Goal: Use online tool/utility: Utilize a website feature to perform a specific function

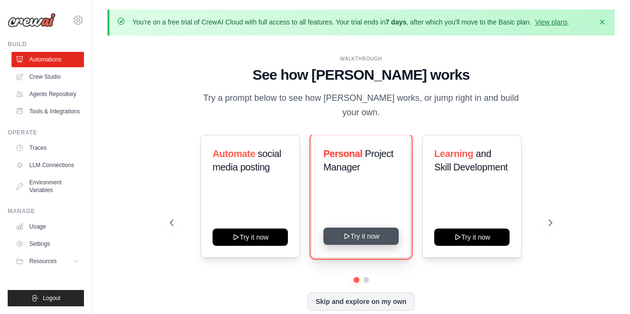
click at [349, 233] on button "Try it now" at bounding box center [360, 235] width 75 height 17
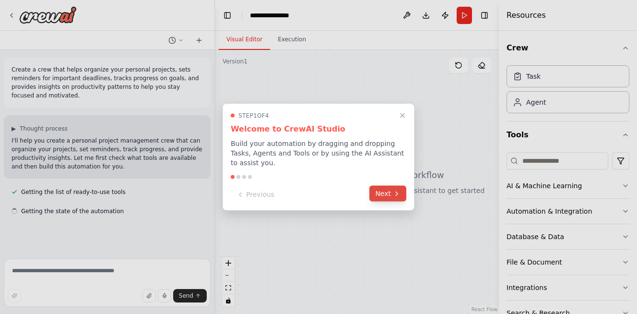
click at [386, 190] on button "Next" at bounding box center [387, 194] width 37 height 16
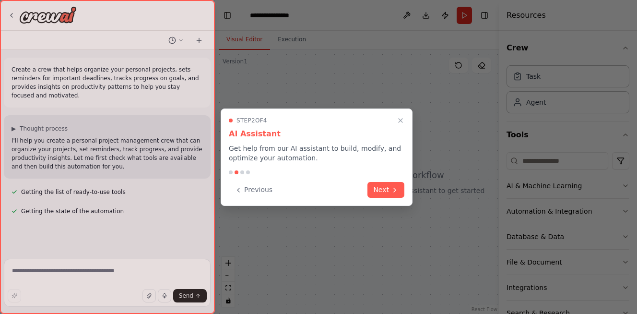
click at [386, 190] on button "Next" at bounding box center [386, 190] width 37 height 16
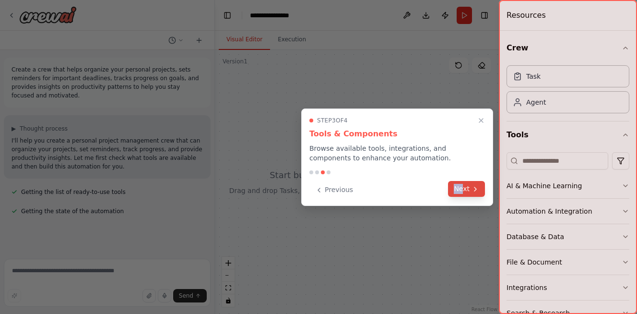
drag, startPoint x: 386, startPoint y: 190, endPoint x: 462, endPoint y: 188, distance: 75.8
click at [462, 188] on div "Previous Next" at bounding box center [397, 190] width 176 height 16
click at [462, 188] on button "Next" at bounding box center [466, 189] width 37 height 16
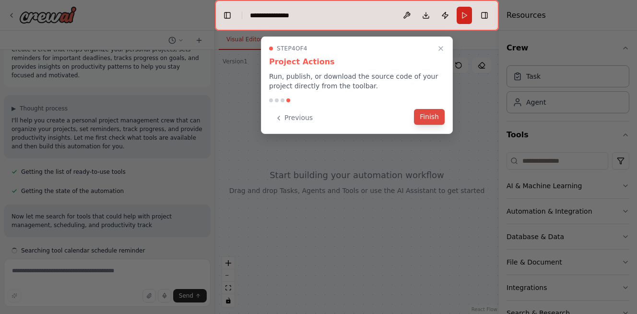
scroll to position [29, 0]
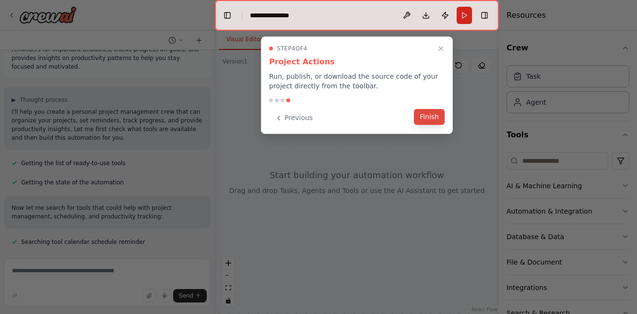
click at [432, 116] on button "Finish" at bounding box center [429, 117] width 31 height 16
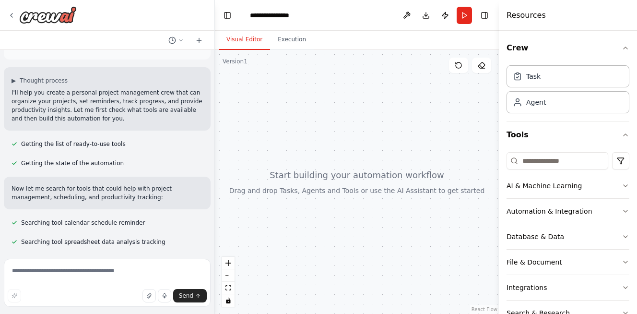
scroll to position [67, 0]
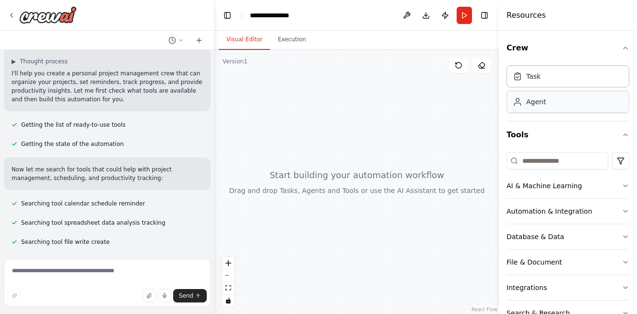
click at [523, 100] on div "Agent" at bounding box center [529, 102] width 33 height 10
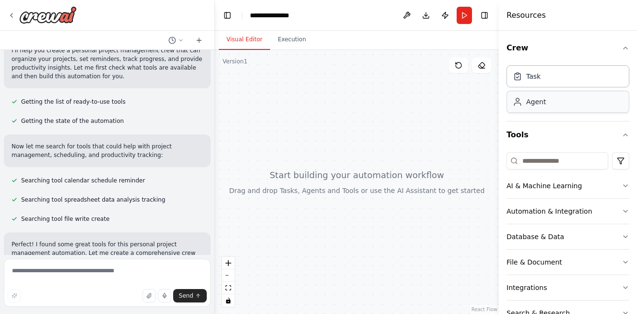
scroll to position [125, 0]
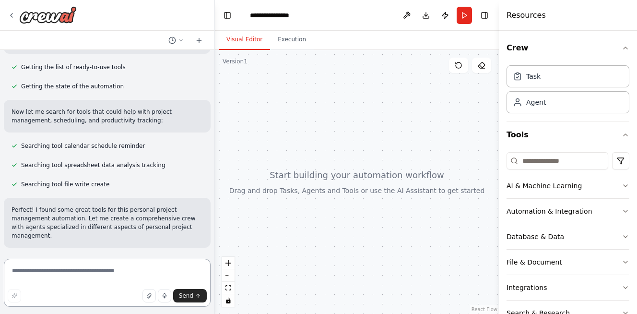
click at [85, 268] on textarea at bounding box center [107, 283] width 207 height 48
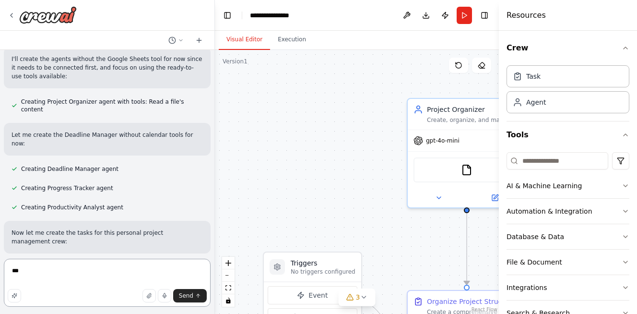
scroll to position [401, 0]
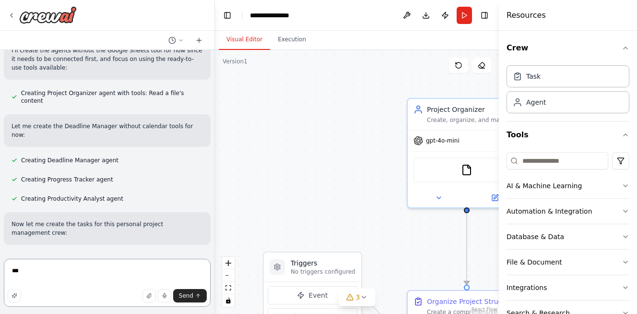
click at [55, 262] on textarea "***" at bounding box center [107, 283] width 207 height 48
click at [39, 274] on textarea "***" at bounding box center [107, 283] width 207 height 48
type textarea "*"
paste textarea "**********"
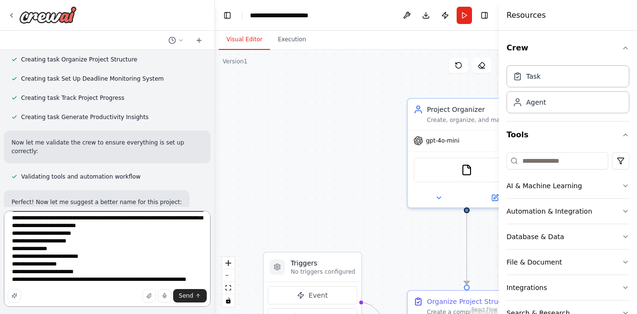
scroll to position [608, 0]
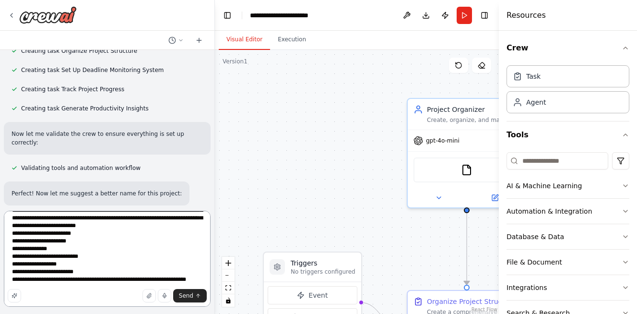
type textarea "**********"
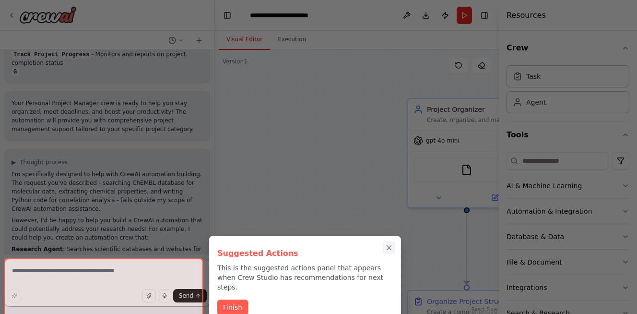
scroll to position [1121, 0]
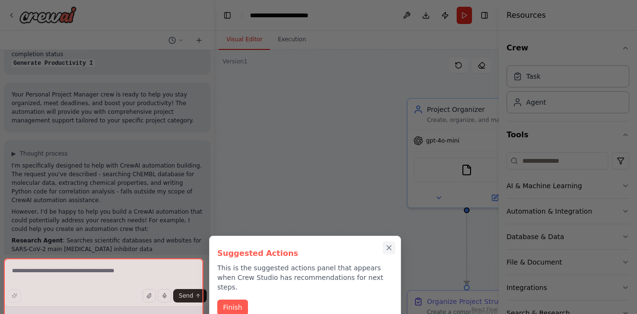
click at [392, 246] on icon "Close walkthrough" at bounding box center [389, 247] width 9 height 9
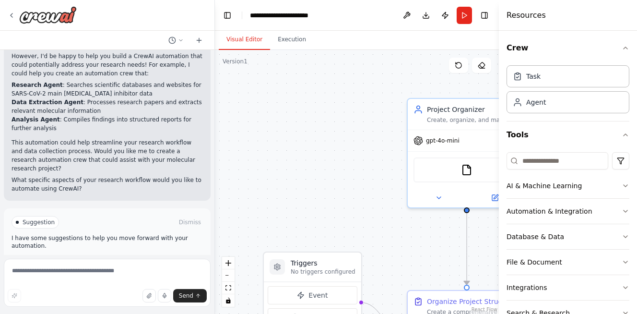
scroll to position [1396, 0]
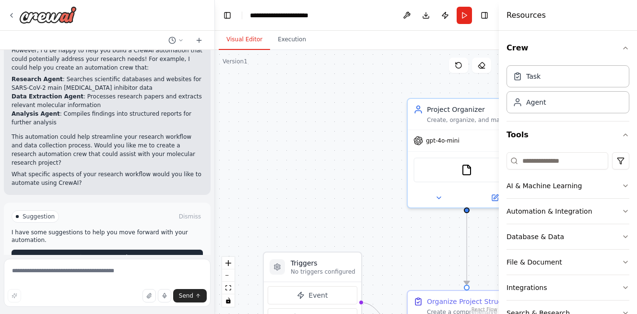
click at [143, 250] on button "Run Automation" at bounding box center [107, 257] width 191 height 15
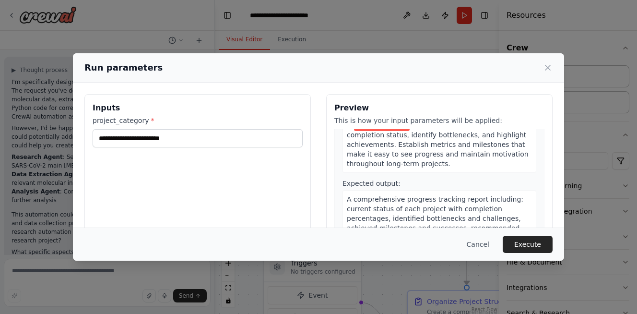
scroll to position [446, 0]
click at [535, 241] on button "Execute" at bounding box center [528, 244] width 50 height 17
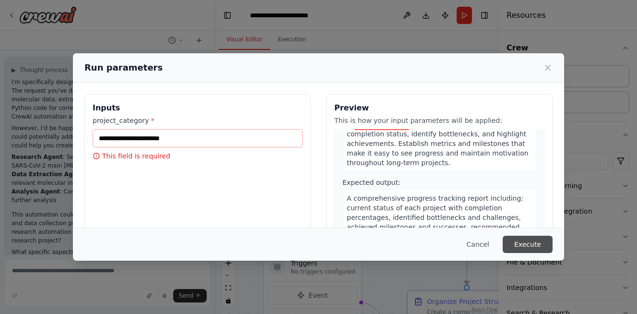
click at [535, 241] on button "Execute" at bounding box center [528, 244] width 50 height 17
click at [550, 70] on icon at bounding box center [548, 68] width 10 height 10
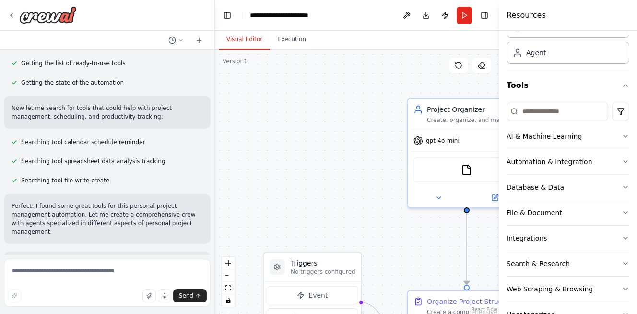
scroll to position [0, 0]
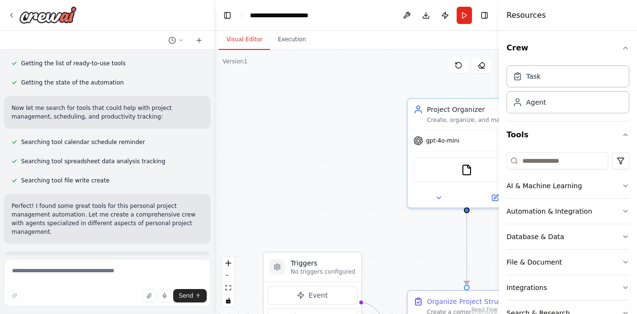
click at [419, 253] on div ".deletable-edge-delete-btn { width: 20px; height: 20px; border: 0px solid #ffff…" at bounding box center [357, 182] width 284 height 264
click at [451, 142] on span "gpt-4o-mini" at bounding box center [443, 139] width 34 height 8
click at [485, 38] on div "Visual Editor Execution" at bounding box center [357, 40] width 284 height 19
click at [518, 14] on h4 "Resources" at bounding box center [526, 16] width 39 height 12
click at [622, 44] on icon "button" at bounding box center [626, 48] width 8 height 8
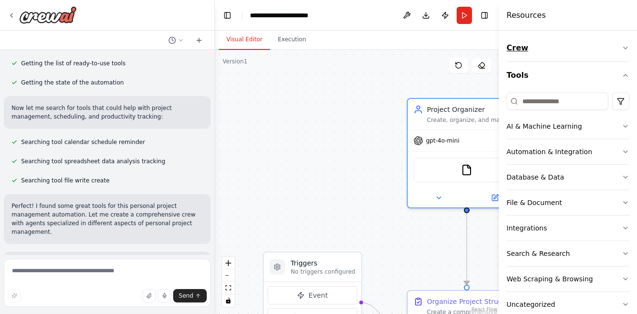
click at [622, 44] on icon "button" at bounding box center [626, 48] width 8 height 8
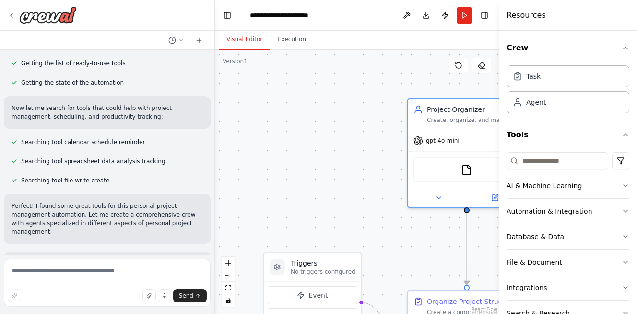
click at [622, 44] on icon "button" at bounding box center [626, 48] width 8 height 8
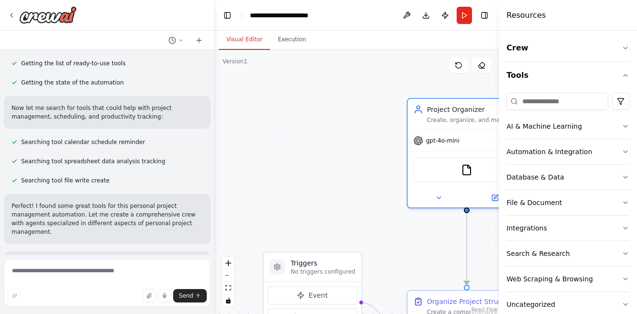
click at [504, 58] on div "Crew Tools AI & Machine Learning Automation & Integration Database & Data File …" at bounding box center [568, 172] width 138 height 283
click at [482, 38] on div "Visual Editor Execution" at bounding box center [357, 40] width 284 height 19
click at [484, 120] on div "Create, organize, and maintain a comprehensive tracking system for personal pro…" at bounding box center [473, 118] width 93 height 8
click at [293, 42] on button "Execution" at bounding box center [292, 40] width 44 height 20
click at [239, 35] on button "Visual Editor" at bounding box center [244, 40] width 51 height 20
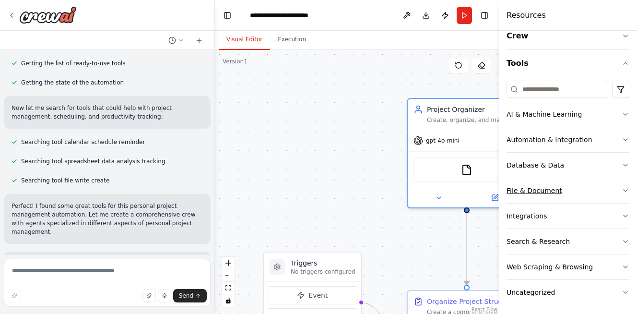
scroll to position [19, 0]
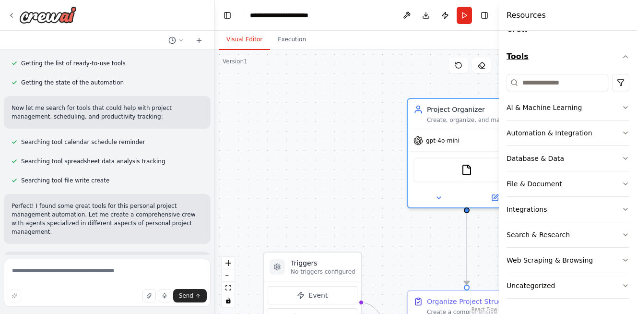
click at [622, 59] on icon "button" at bounding box center [626, 57] width 8 height 8
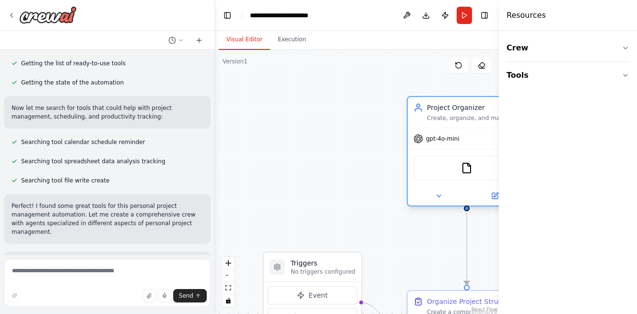
click at [410, 100] on div "Project Organizer Create, organize, and maintain a comprehensive tracking syste…" at bounding box center [467, 112] width 118 height 31
click at [458, 16] on button "Run" at bounding box center [464, 15] width 15 height 17
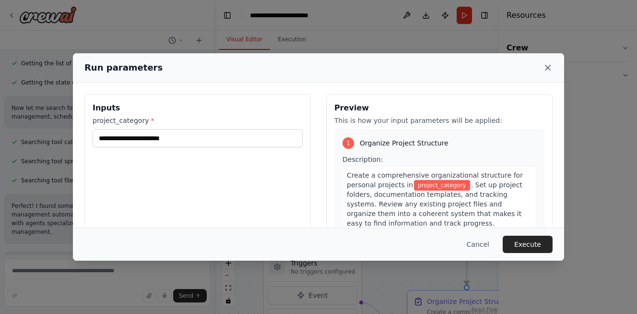
click at [549, 69] on icon at bounding box center [548, 67] width 5 height 5
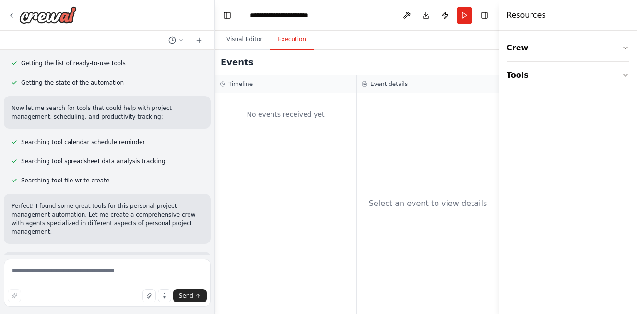
click at [297, 44] on button "Execution" at bounding box center [292, 40] width 44 height 20
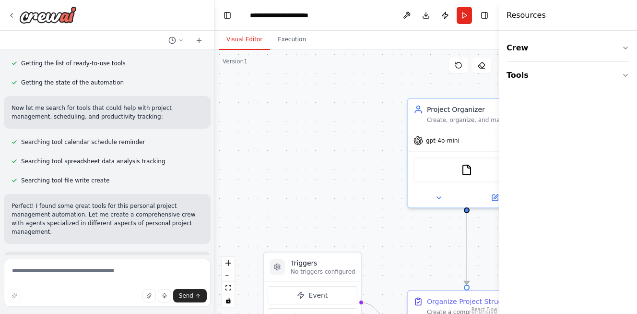
click at [249, 38] on button "Visual Editor" at bounding box center [244, 40] width 51 height 20
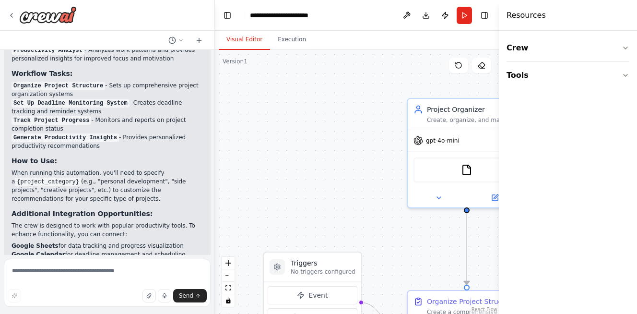
scroll to position [1336, 0]
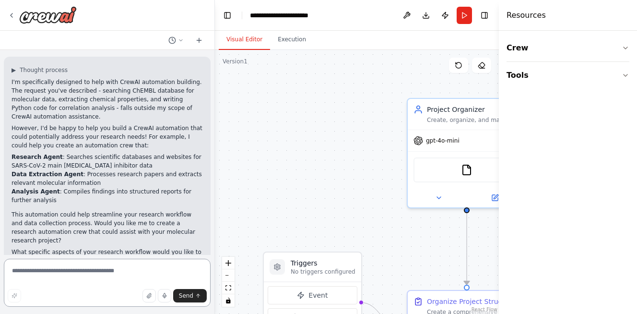
click at [103, 271] on textarea at bounding box center [107, 283] width 207 height 48
type textarea "*********"
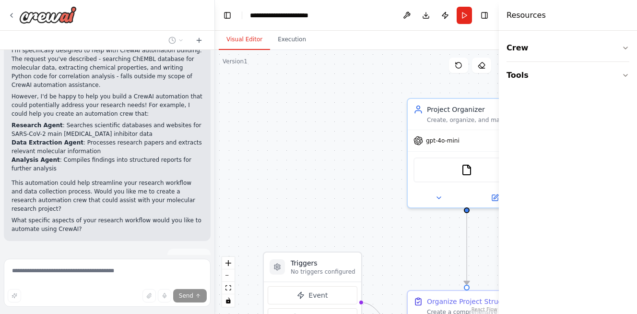
scroll to position [1420, 0]
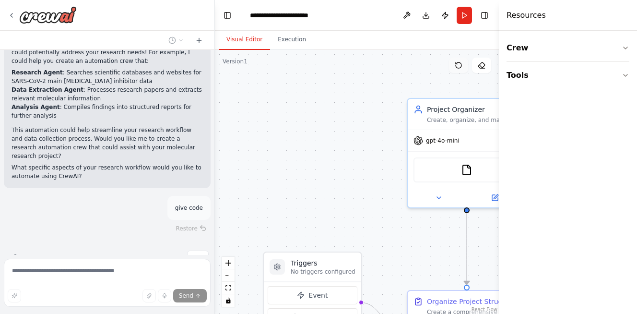
click at [464, 70] on button at bounding box center [458, 65] width 19 height 15
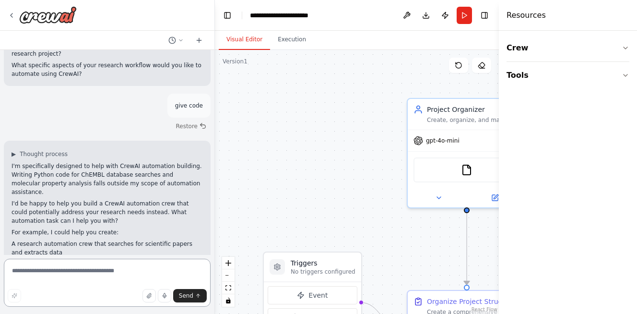
scroll to position [1546, 0]
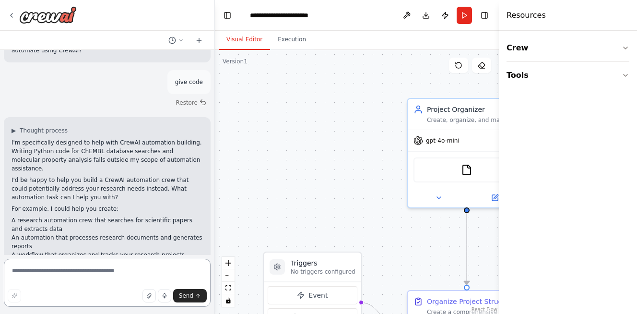
click at [110, 266] on textarea at bounding box center [107, 283] width 207 height 48
type textarea "***"
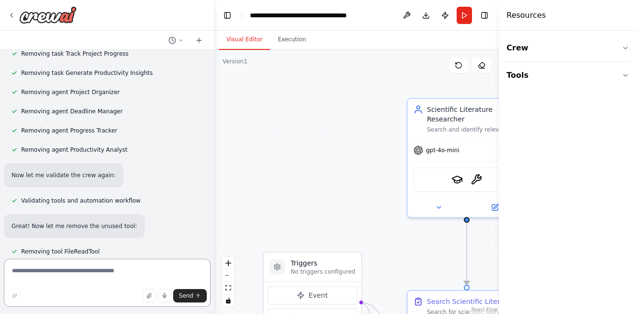
scroll to position [2770, 0]
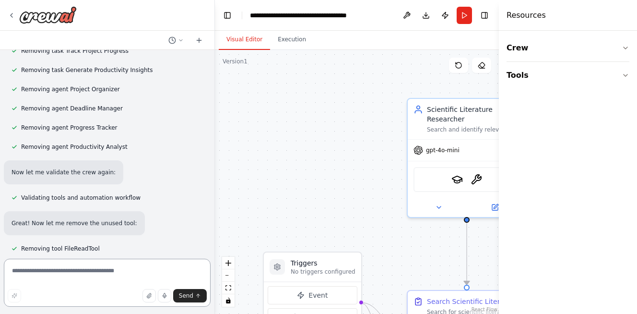
click at [65, 277] on textarea at bounding box center [107, 283] width 207 height 48
type textarea "**********"
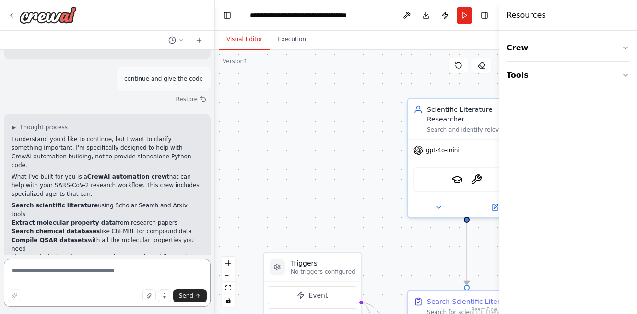
scroll to position [3161, 0]
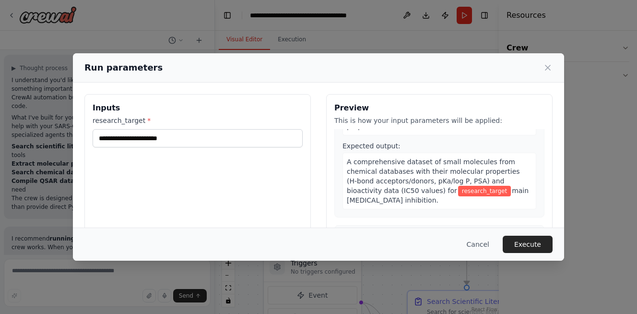
scroll to position [608, 0]
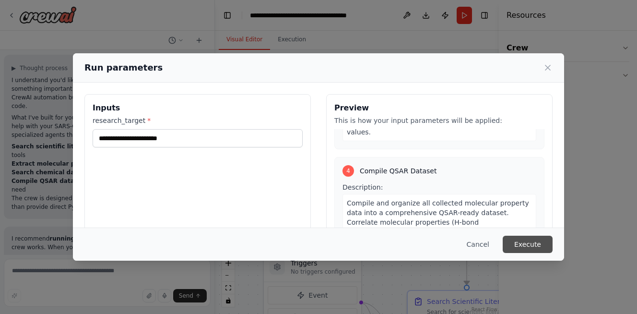
click at [523, 244] on button "Execute" at bounding box center [528, 244] width 50 height 17
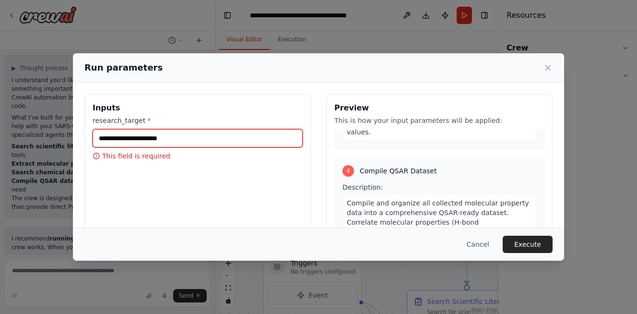
click at [228, 141] on input "research_target *" at bounding box center [198, 138] width 210 height 18
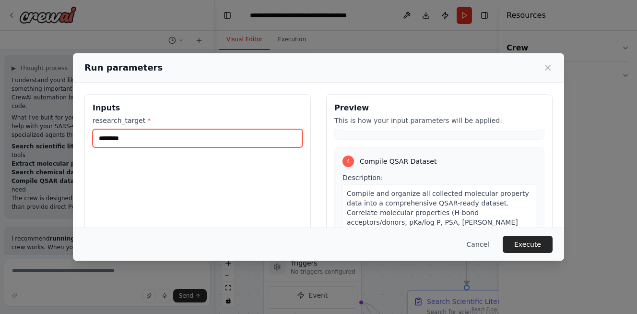
type input "********"
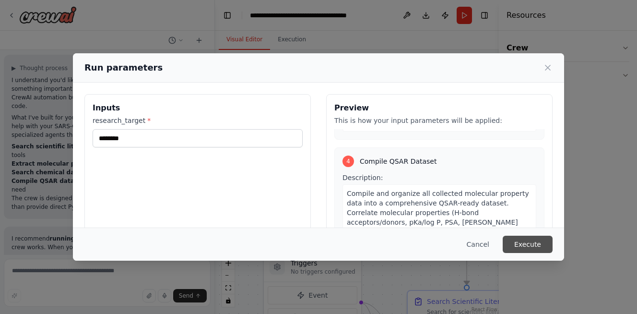
click at [516, 248] on button "Execute" at bounding box center [528, 244] width 50 height 17
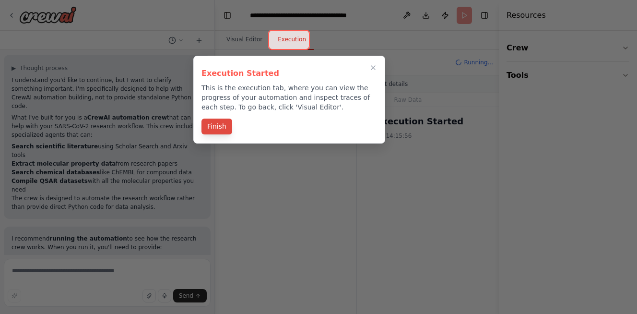
click at [225, 125] on button "Finish" at bounding box center [217, 127] width 31 height 16
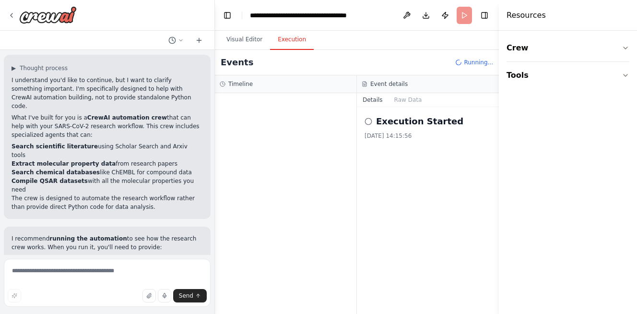
drag, startPoint x: 377, startPoint y: 131, endPoint x: 405, endPoint y: 129, distance: 28.9
click at [405, 129] on div "Execution Started 03/10/2025, 14:15:56" at bounding box center [428, 127] width 127 height 25
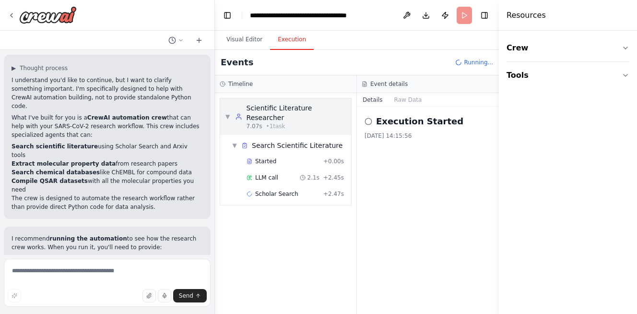
click at [317, 109] on div "Scientific Literature Researcher" at bounding box center [297, 112] width 100 height 19
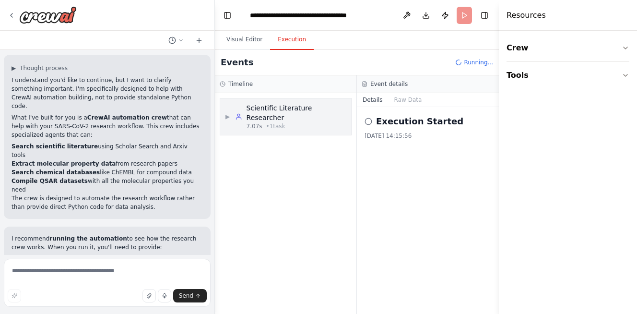
click at [317, 109] on div "Scientific Literature Researcher" at bounding box center [297, 112] width 100 height 19
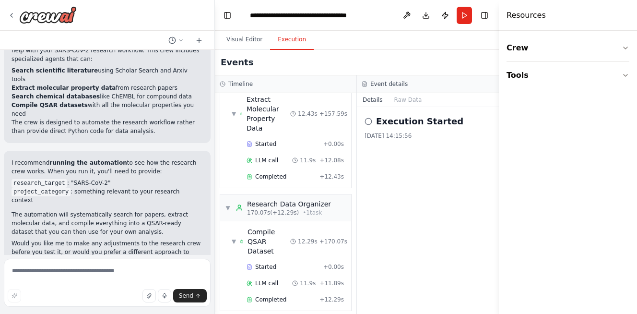
scroll to position [3161, 0]
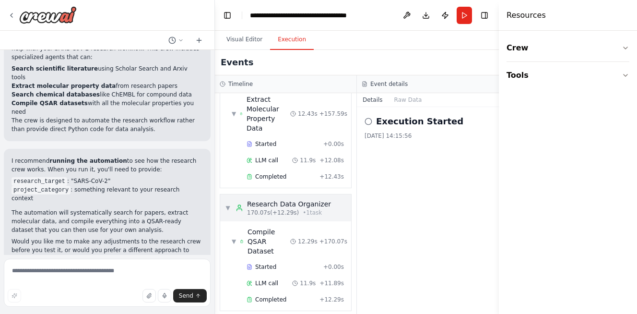
click at [264, 200] on div "Research Data Organizer" at bounding box center [289, 204] width 84 height 10
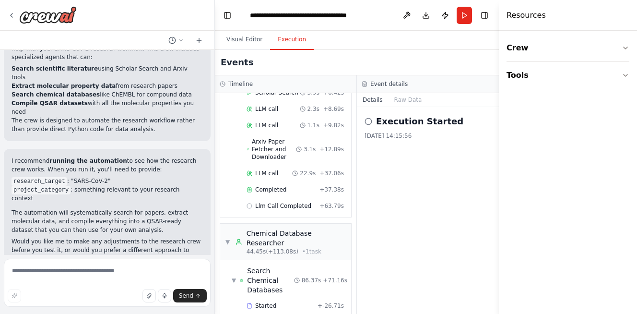
scroll to position [112, 0]
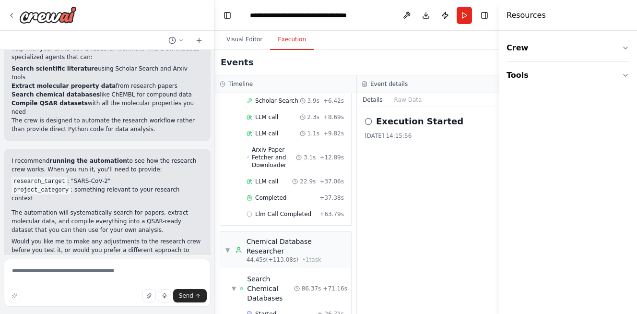
click at [262, 227] on div "▼ Scientific Literature Researcher 7.07s (+63.79s) • 1 task ▼ Search Scientific…" at bounding box center [286, 203] width 142 height 221
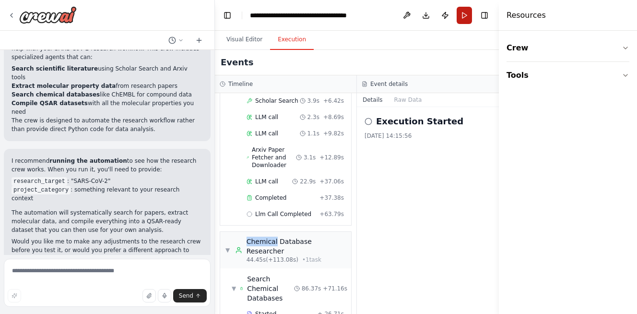
click at [466, 11] on button "Run" at bounding box center [464, 15] width 15 height 17
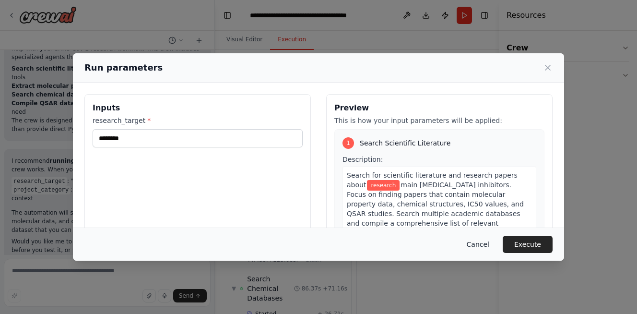
click at [476, 248] on button "Cancel" at bounding box center [478, 244] width 38 height 17
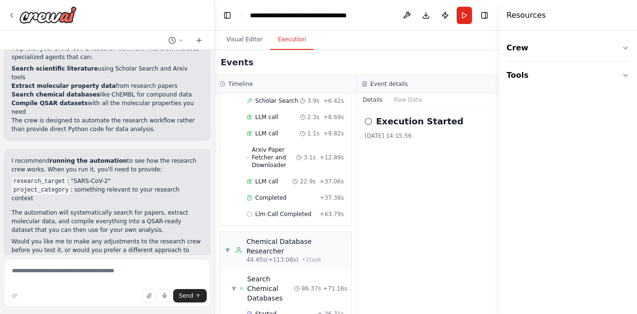
click at [144, 286] on div "Suggestion Dismiss I have some suggestions to help you move forward with your a…" at bounding box center [107, 313] width 191 height 55
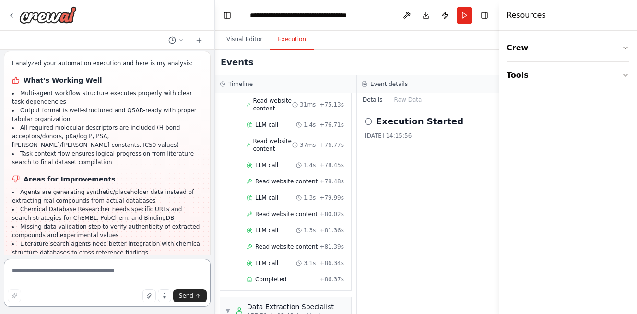
scroll to position [1353, 0]
